Goal: Transaction & Acquisition: Purchase product/service

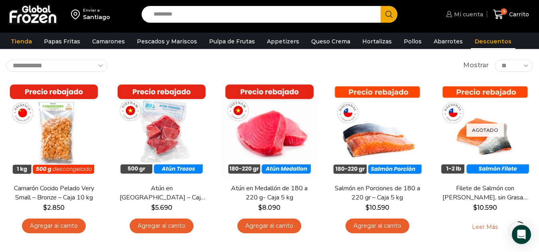
click at [479, 13] on span "Mi cuenta" at bounding box center [467, 14] width 31 height 8
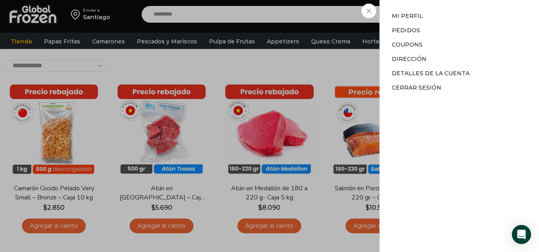
click at [444, 22] on div "Mi cuenta Mi cuenta Mi perfil Pedidos Descargas Coupons Dirección Detalles de l…" at bounding box center [463, 14] width 39 height 16
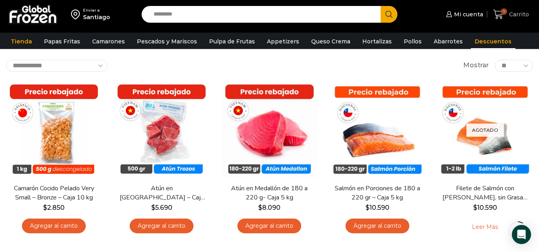
click at [496, 16] on icon at bounding box center [498, 15] width 10 height 10
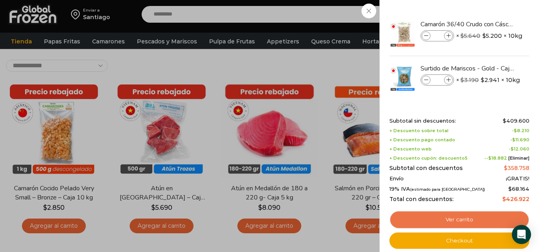
click at [464, 222] on link "Ver carrito" at bounding box center [459, 220] width 140 height 18
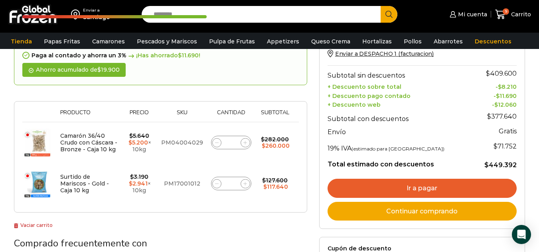
scroll to position [239, 0]
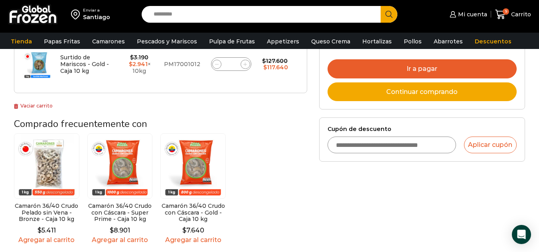
click at [363, 143] on input "Cupón de descuento" at bounding box center [391, 145] width 128 height 17
type input "**********"
click at [486, 150] on button "Aplicar cupón" at bounding box center [490, 145] width 53 height 17
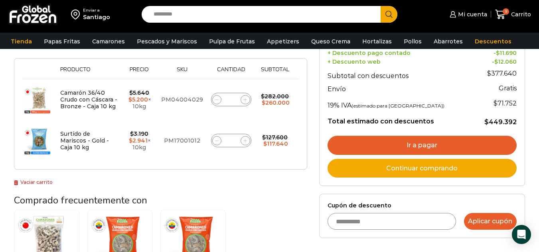
scroll to position [159, 0]
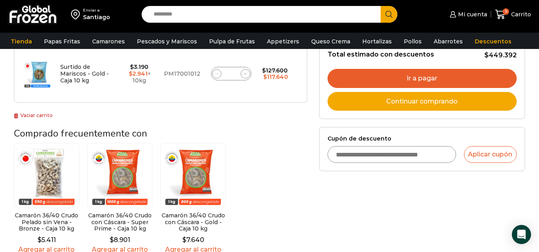
scroll to position [239, 0]
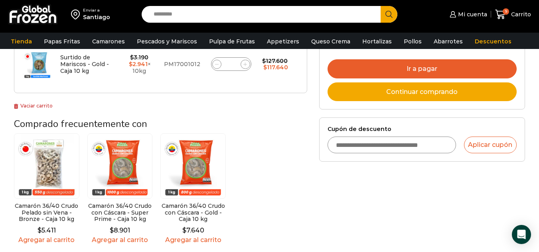
click at [379, 151] on input "Cupón de descuento" at bounding box center [391, 145] width 128 height 17
type input "*"
type input "**********"
click at [505, 146] on button "Aplicar cupón" at bounding box center [490, 145] width 53 height 17
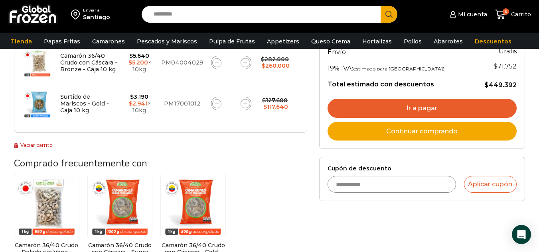
scroll to position [199, 0]
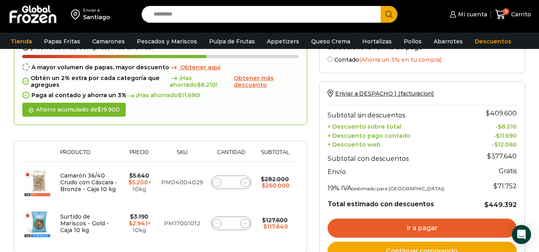
scroll to position [159, 0]
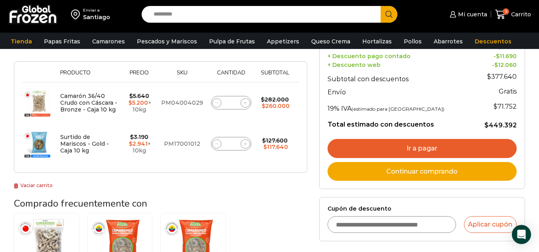
click at [377, 223] on input "Cupón de descuento" at bounding box center [391, 224] width 128 height 17
type input "*"
type input "**********"
click at [477, 224] on button "Aplicar cupón" at bounding box center [490, 224] width 53 height 17
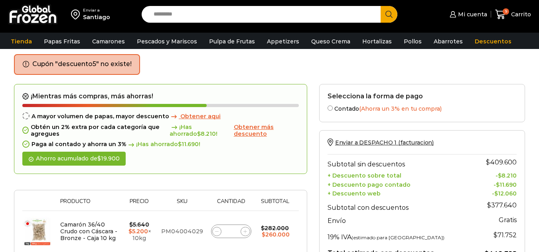
scroll to position [199, 0]
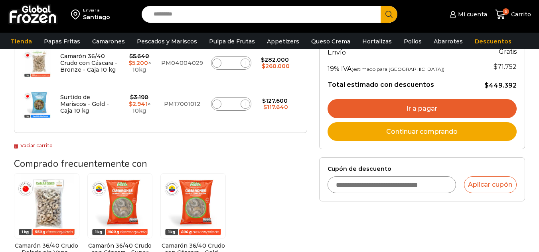
click at [363, 185] on input "Cupón de descuento" at bounding box center [391, 185] width 128 height 17
type input "*"
type input "**********"
click at [488, 176] on div "**********" at bounding box center [421, 180] width 189 height 28
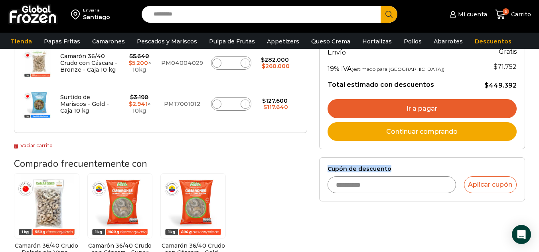
click at [446, 157] on div "**********" at bounding box center [422, 103] width 218 height 377
click at [484, 188] on button "Aplicar cupón" at bounding box center [490, 185] width 53 height 17
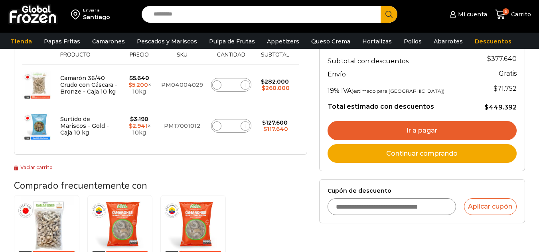
scroll to position [159, 0]
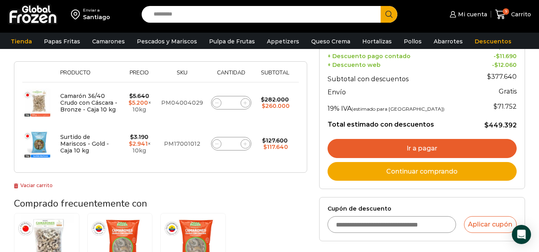
click at [397, 225] on input "Cupón de descuento" at bounding box center [391, 224] width 128 height 17
type input "**********"
click at [477, 230] on button "Aplicar cupón" at bounding box center [490, 224] width 53 height 17
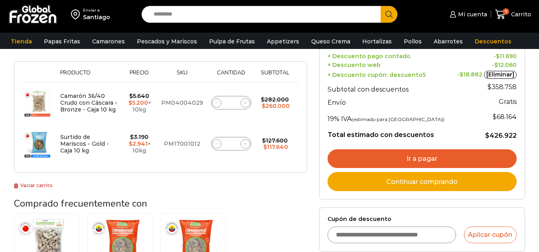
click at [450, 163] on link "Ir a pagar" at bounding box center [421, 158] width 189 height 19
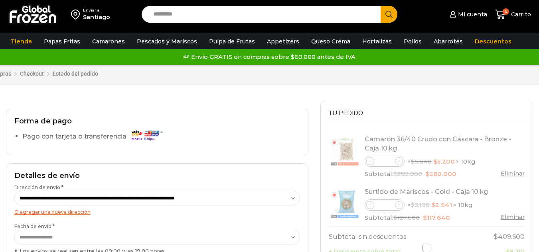
select select "*"
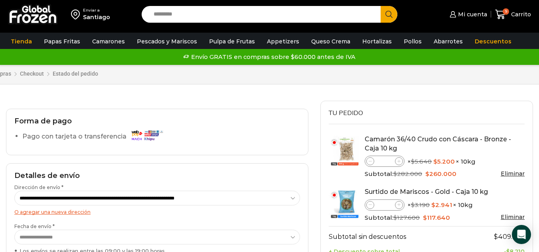
click at [523, 176] on link "Eliminar" at bounding box center [512, 173] width 24 height 7
click at [513, 175] on link "Eliminar" at bounding box center [512, 173] width 24 height 7
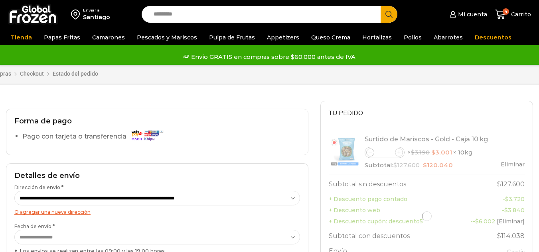
select select "*"
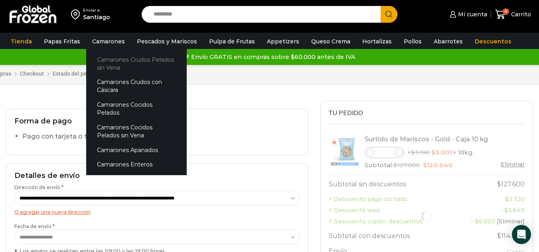
click at [109, 64] on link "Camarones Crudos Pelados sin Vena" at bounding box center [136, 63] width 100 height 23
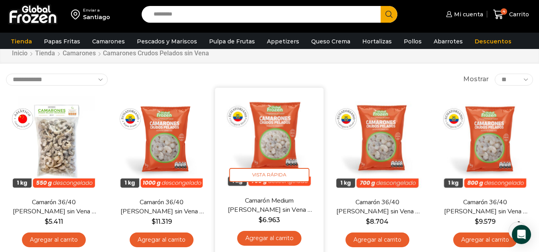
scroll to position [40, 0]
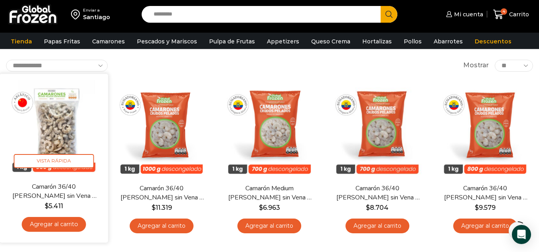
click at [57, 226] on link "Agregar al carrito" at bounding box center [54, 224] width 64 height 15
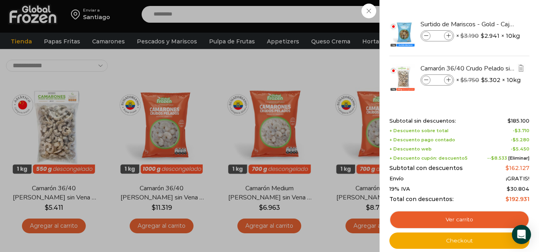
click at [448, 83] on span at bounding box center [448, 80] width 9 height 9
click at [447, 85] on div "Camarón 36/40 Crudo Pelado sin Vena - Bronze - Caja 10 kg cantidad *" at bounding box center [436, 80] width 33 height 11
click at [449, 83] on span at bounding box center [448, 80] width 9 height 9
type input "*"
click at [449, 83] on span at bounding box center [448, 80] width 9 height 9
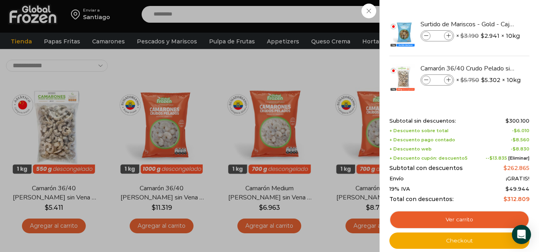
type input "*"
click at [449, 83] on span at bounding box center [448, 80] width 9 height 9
type input "*"
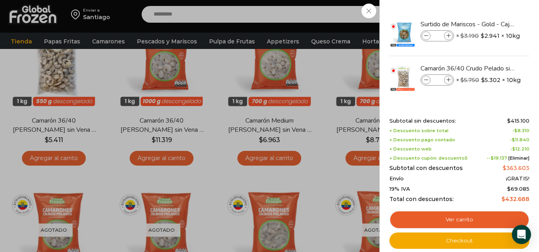
scroll to position [120, 0]
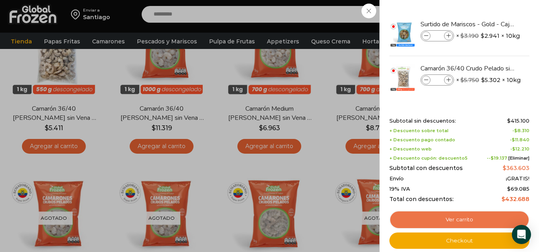
click at [473, 222] on link "Ver carrito" at bounding box center [459, 220] width 140 height 18
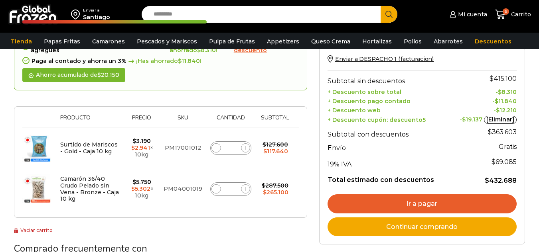
scroll to position [80, 0]
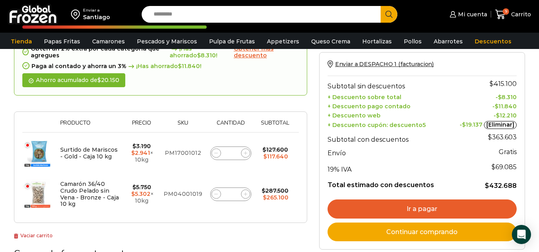
click at [437, 212] on link "Ir a pagar" at bounding box center [421, 209] width 189 height 19
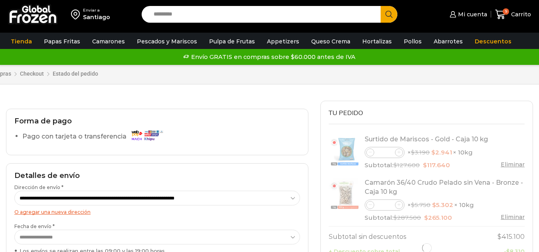
select select "*"
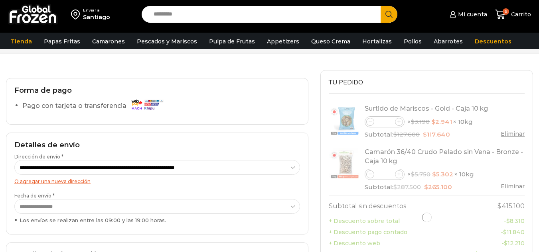
scroll to position [80, 0]
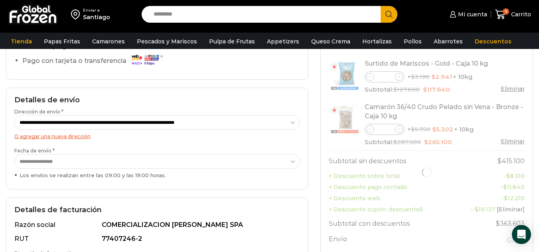
click at [207, 163] on select "**********" at bounding box center [156, 161] width 285 height 15
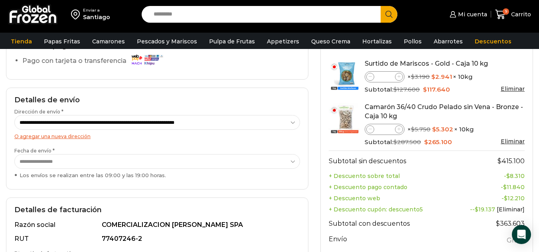
click at [261, 185] on div "**********" at bounding box center [157, 139] width 302 height 102
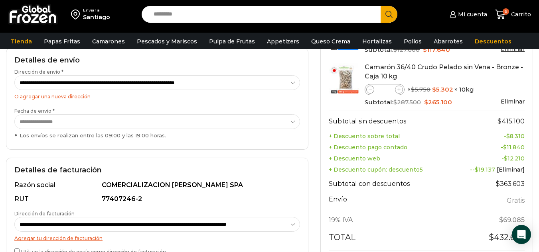
scroll to position [159, 0]
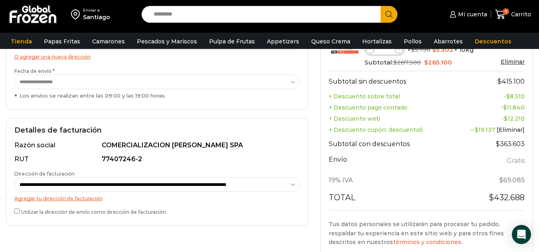
click at [21, 209] on label "Utilizar la dirección de envío como dirección de facturación." at bounding box center [156, 211] width 285 height 8
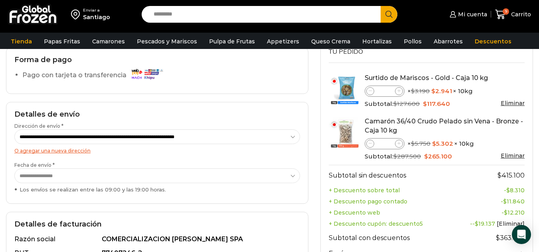
scroll to position [40, 0]
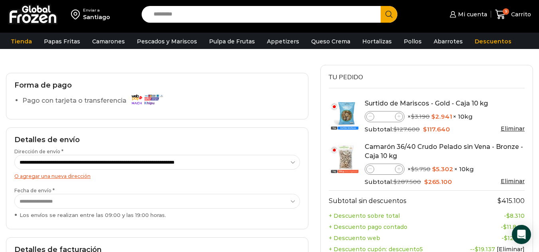
click at [86, 201] on select "**********" at bounding box center [156, 201] width 285 height 15
click at [14, 194] on select "**********" at bounding box center [156, 201] width 285 height 15
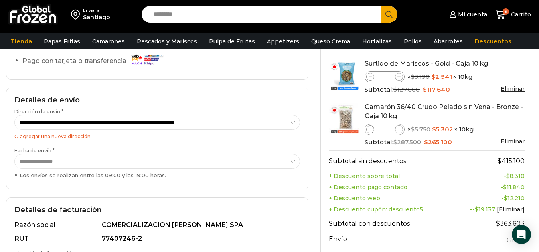
click at [401, 81] on div "Surtido de Mariscos - Gold - Caja 10 kg cantidad *" at bounding box center [384, 76] width 40 height 11
click at [399, 78] on icon at bounding box center [399, 77] width 4 height 4
type input "*"
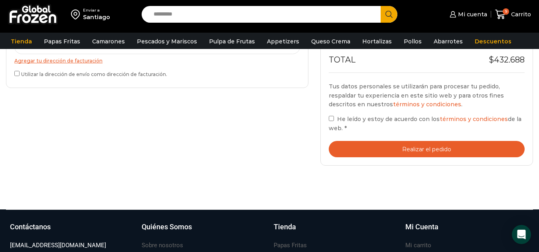
scroll to position [319, 0]
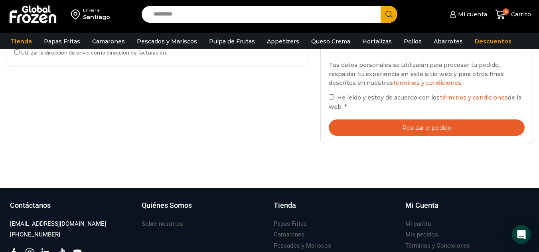
click at [334, 96] on label "He leído y estoy de acuerdo con los términos y condiciones de la web. *" at bounding box center [426, 102] width 196 height 18
click at [394, 128] on button "Realizar el pedido" at bounding box center [426, 128] width 196 height 16
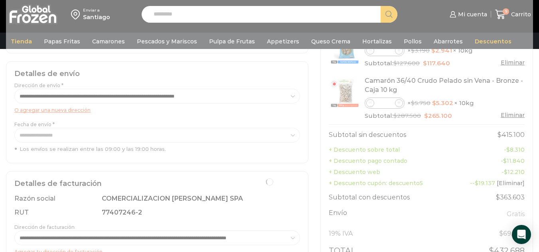
scroll to position [120, 0]
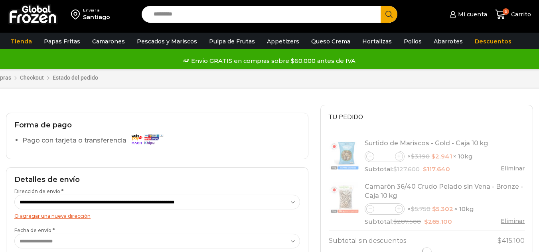
select select "*"
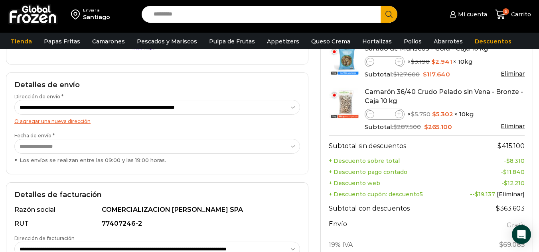
scroll to position [80, 0]
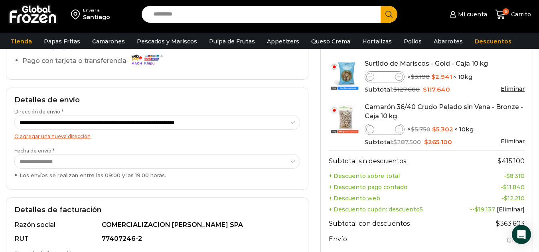
click at [398, 77] on icon at bounding box center [399, 77] width 4 height 4
type input "*"
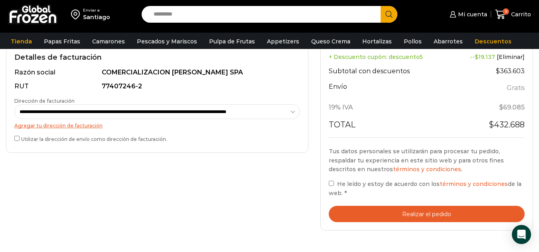
scroll to position [239, 0]
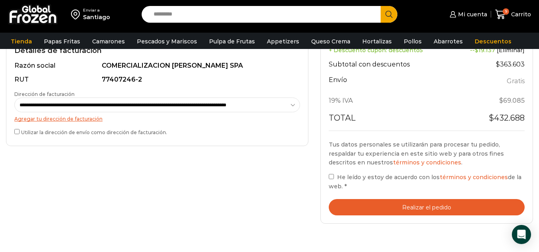
click at [449, 136] on div "Tus datos personales se utilizarán para procesar tu pedido, respaldar tu experi…" at bounding box center [426, 173] width 196 height 85
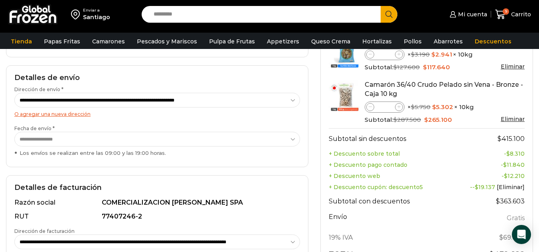
scroll to position [80, 0]
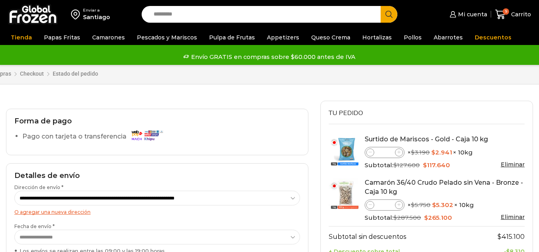
select select "*"
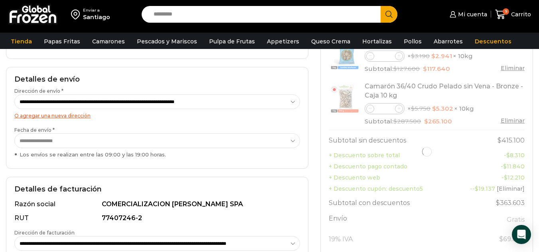
scroll to position [80, 0]
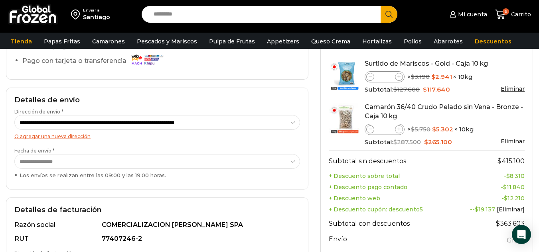
click at [395, 76] on span at bounding box center [399, 77] width 8 height 8
type input "*"
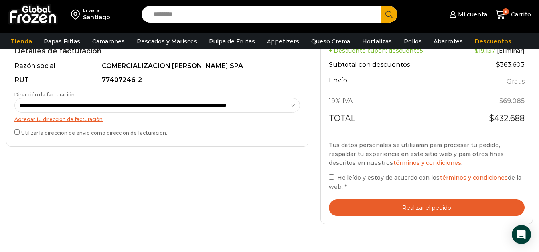
scroll to position [239, 0]
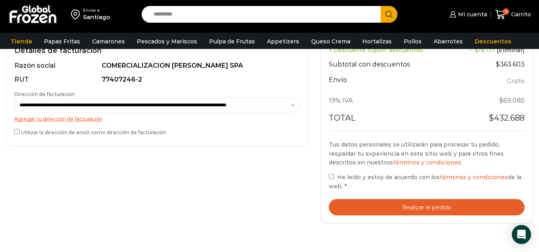
click at [425, 205] on button "Realizar el pedido" at bounding box center [426, 207] width 196 height 16
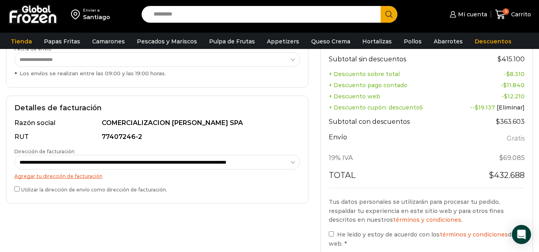
scroll to position [224, 0]
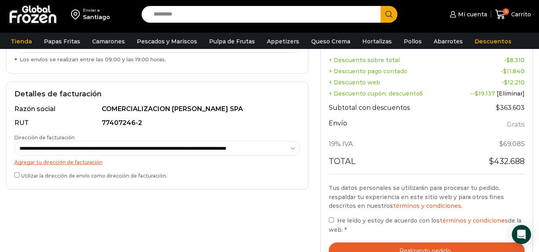
click at [14, 176] on div "**********" at bounding box center [157, 136] width 302 height 108
click at [20, 172] on label "Utilizar la dirección de envío como dirección de facturación." at bounding box center [156, 175] width 285 height 8
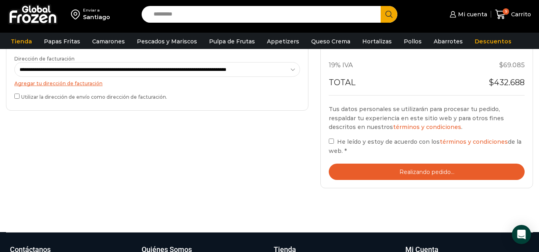
scroll to position [304, 0]
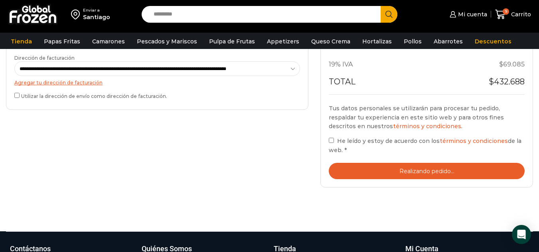
click at [328, 144] on label "He leído y estoy de acuerdo con los términos y condiciones de la web. *" at bounding box center [426, 145] width 196 height 18
